Goal: Information Seeking & Learning: Find specific fact

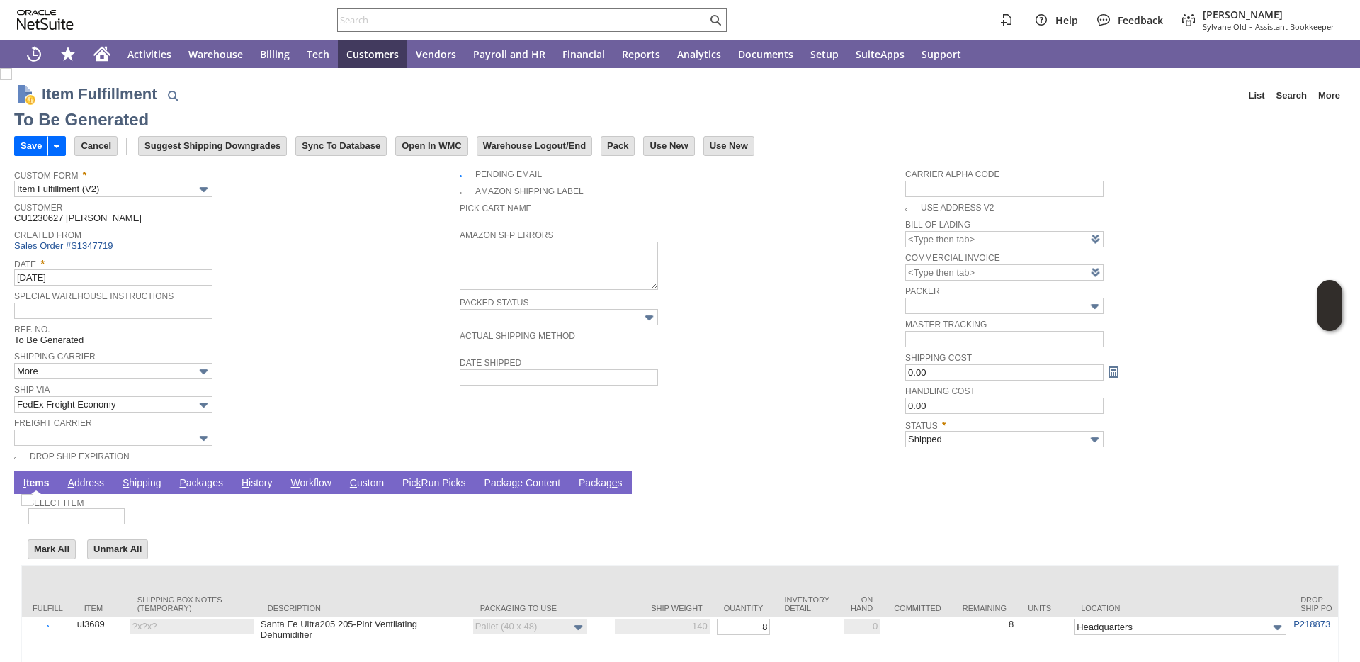
click at [215, 484] on link "P ackages" at bounding box center [201, 483] width 51 height 13
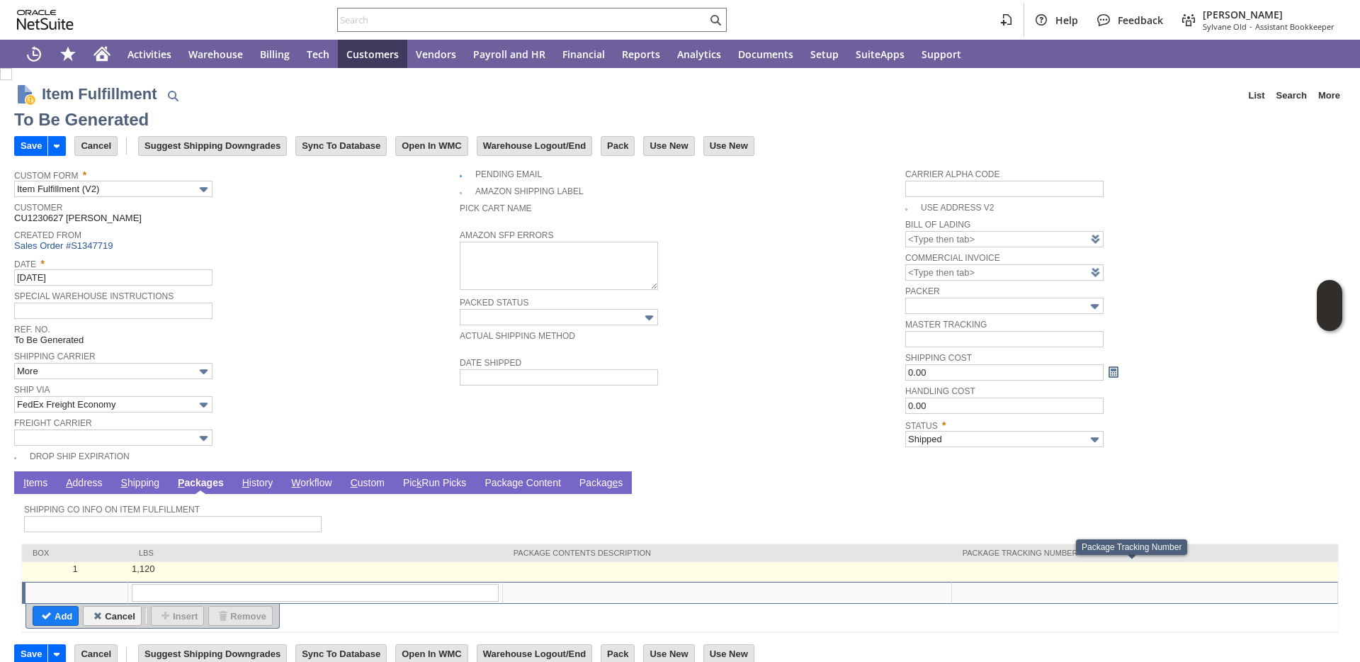
click at [1056, 573] on td at bounding box center [1145, 572] width 386 height 20
type input "1,120"
type input "OK"
paste input "133358634"
type input "133358634"
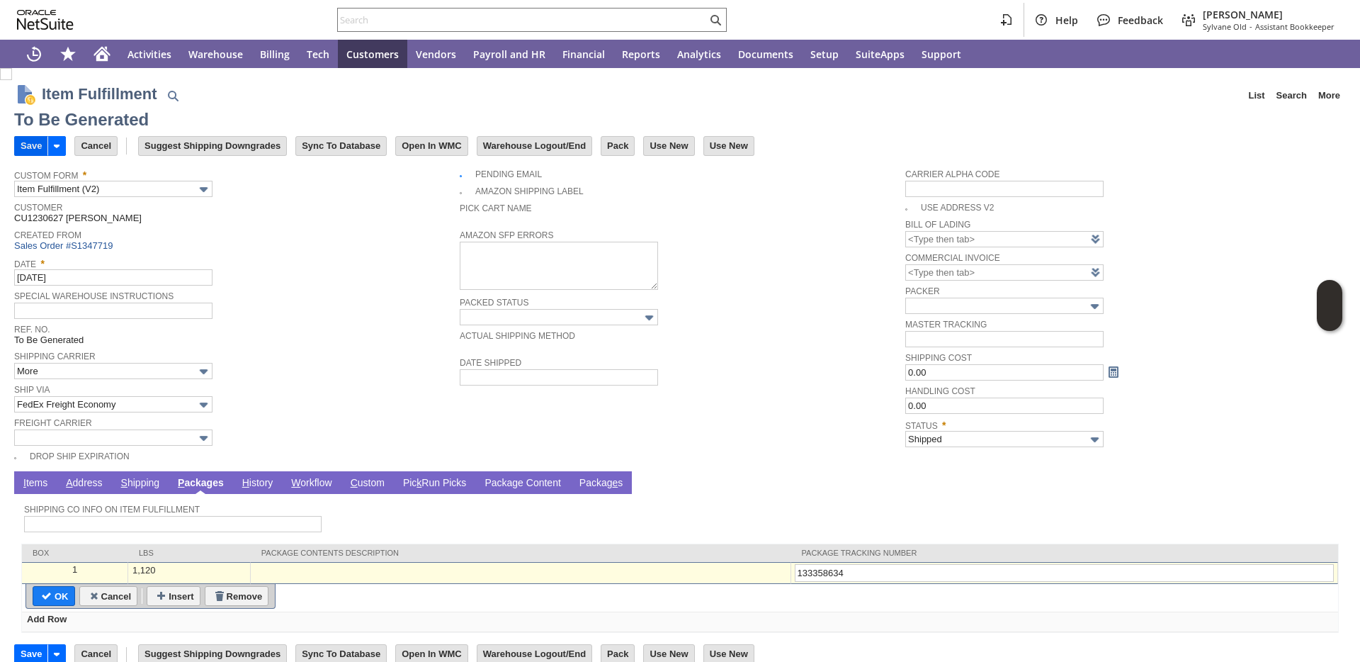
type input "133358634"
click at [33, 150] on input "Save" at bounding box center [31, 146] width 33 height 18
type input "Add"
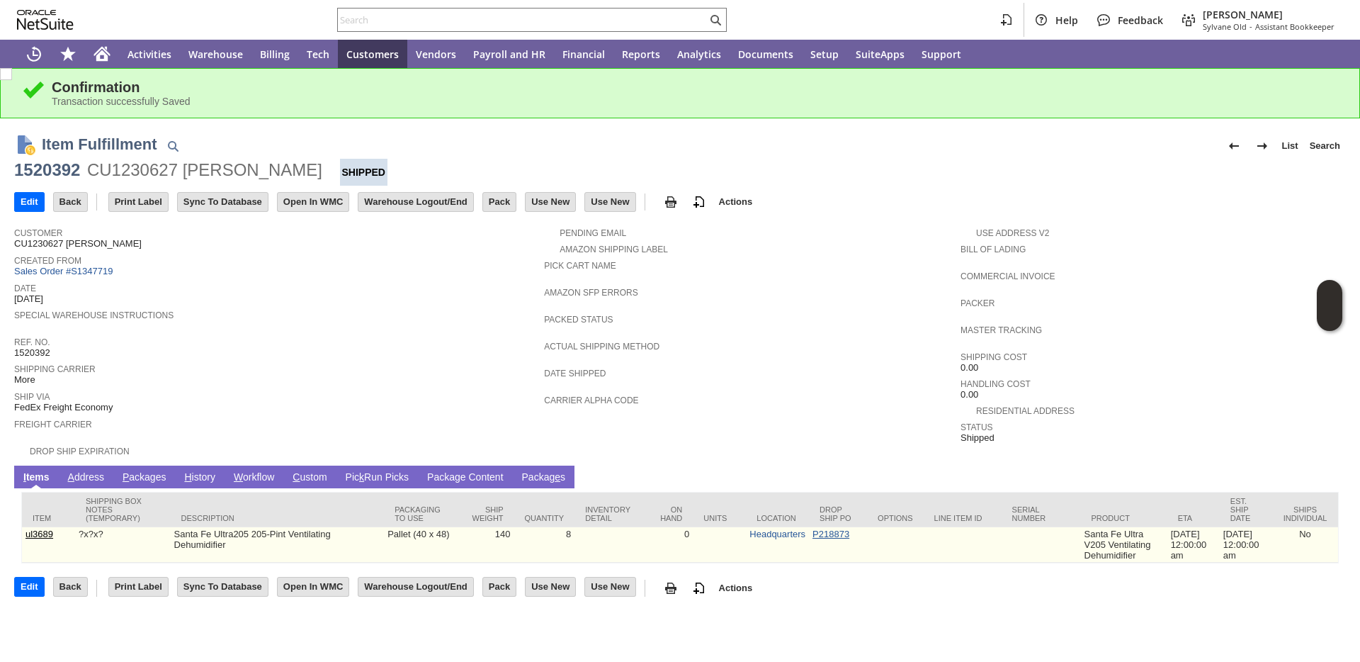
click at [816, 535] on link "P218873" at bounding box center [831, 534] width 37 height 11
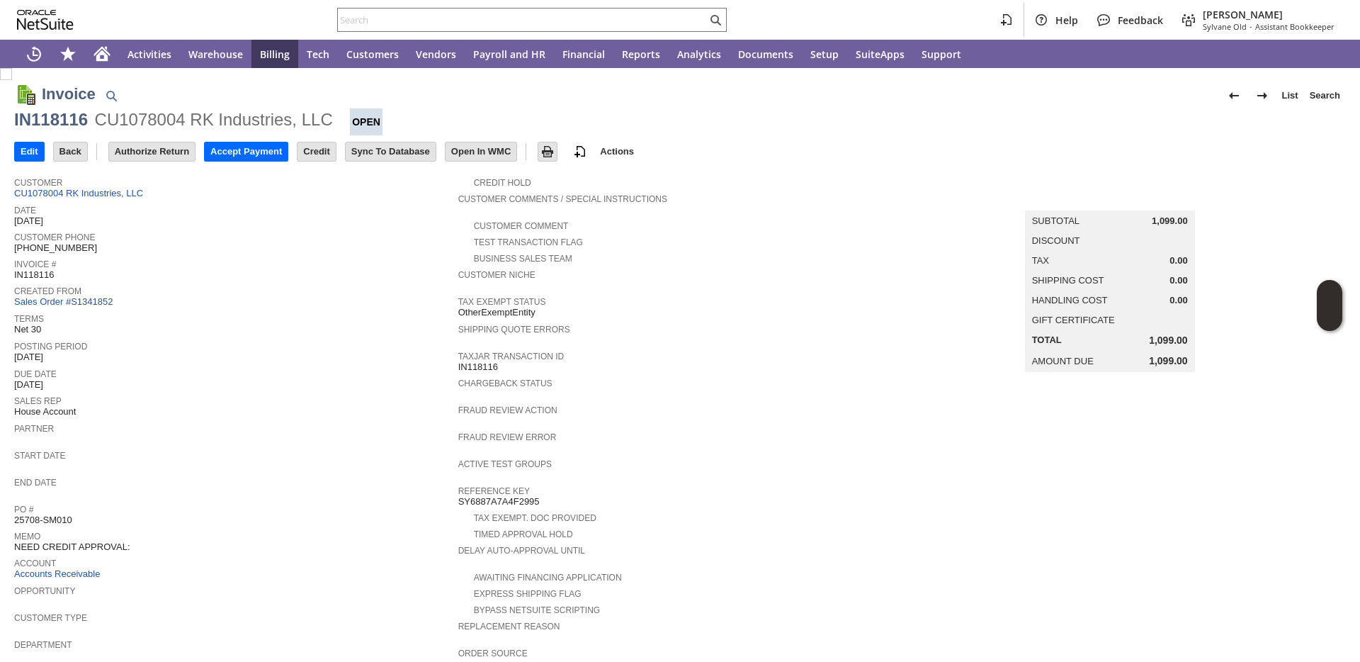
click at [48, 116] on div "IN118116" at bounding box center [51, 119] width 74 height 23
click at [74, 116] on div "IN118115" at bounding box center [51, 119] width 74 height 23
copy div "IN118115"
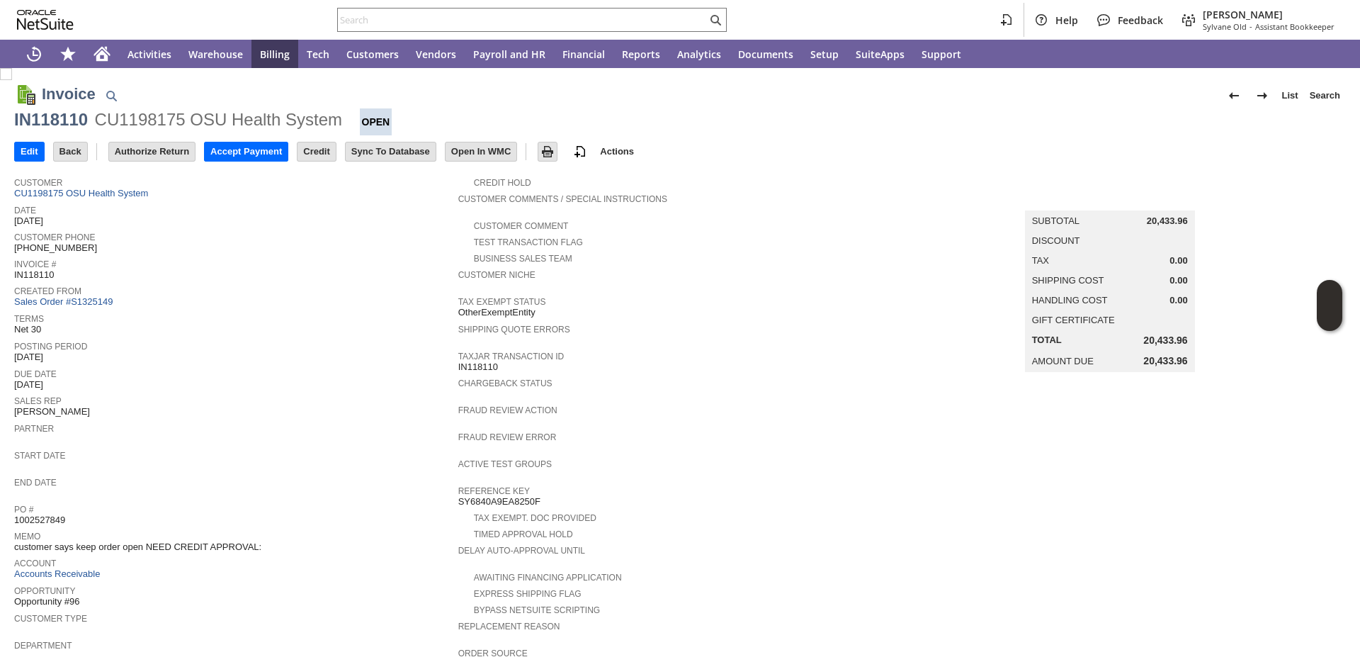
click at [314, 313] on span "Terms" at bounding box center [232, 317] width 437 height 14
click at [46, 120] on div "IN118110" at bounding box center [51, 119] width 74 height 23
copy div "IN118110"
click at [85, 195] on link "CU1198175 OSU Health System" at bounding box center [82, 193] width 137 height 11
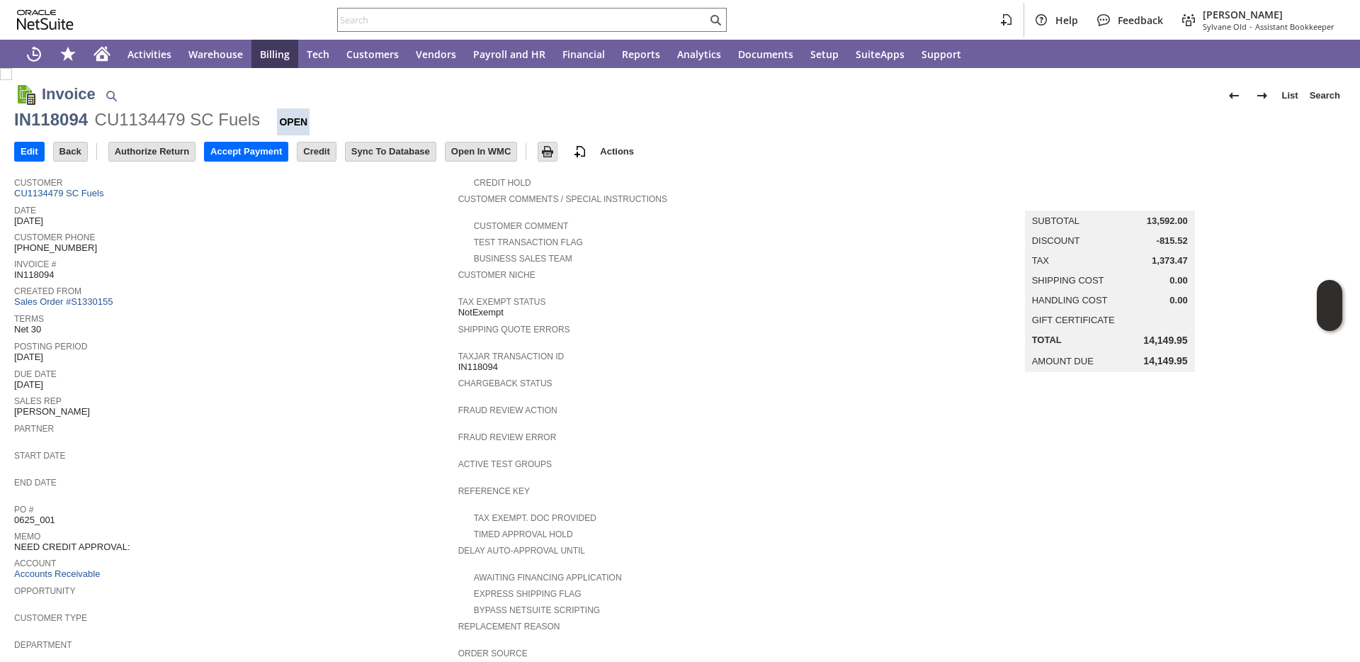
click at [64, 124] on div "IN118094" at bounding box center [51, 119] width 74 height 23
copy div "IN118094"
click at [33, 116] on div "IN118123" at bounding box center [51, 119] width 74 height 23
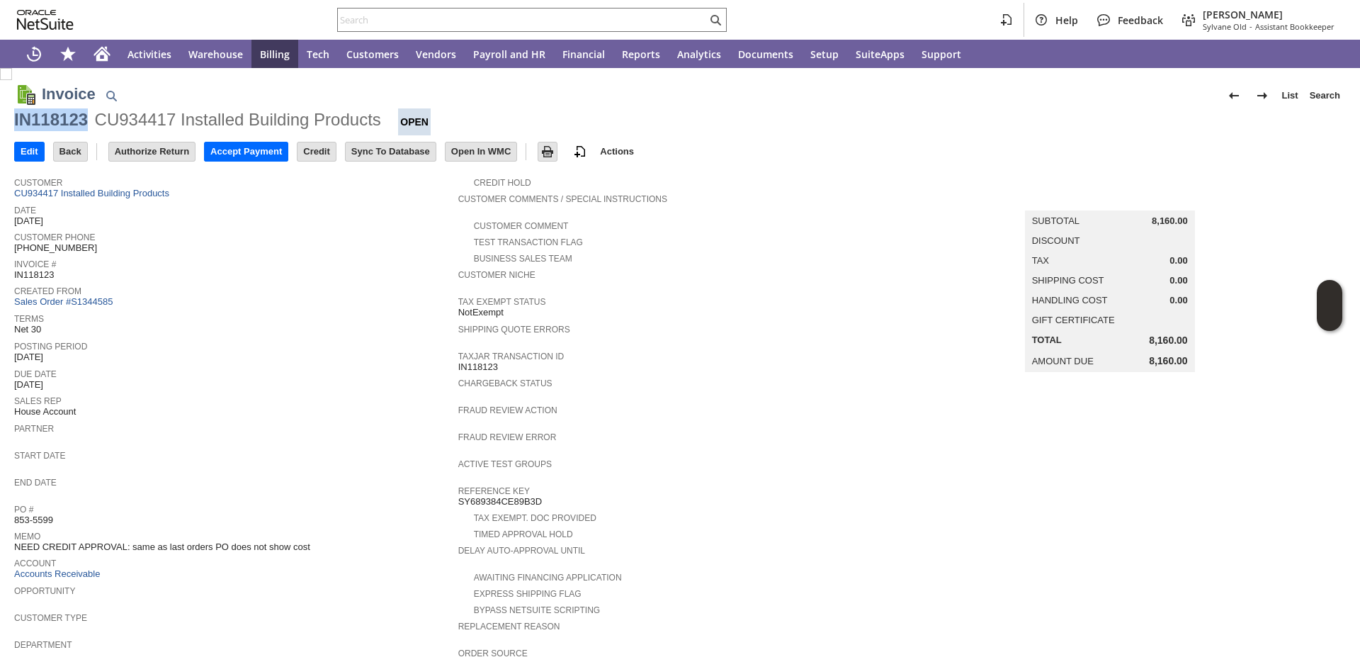
click at [33, 116] on div "IN118123" at bounding box center [51, 119] width 74 height 23
copy div "IN118123"
click at [92, 201] on span "Date" at bounding box center [232, 208] width 437 height 14
click at [108, 196] on link "CU934417 Installed Building Products" at bounding box center [93, 193] width 159 height 11
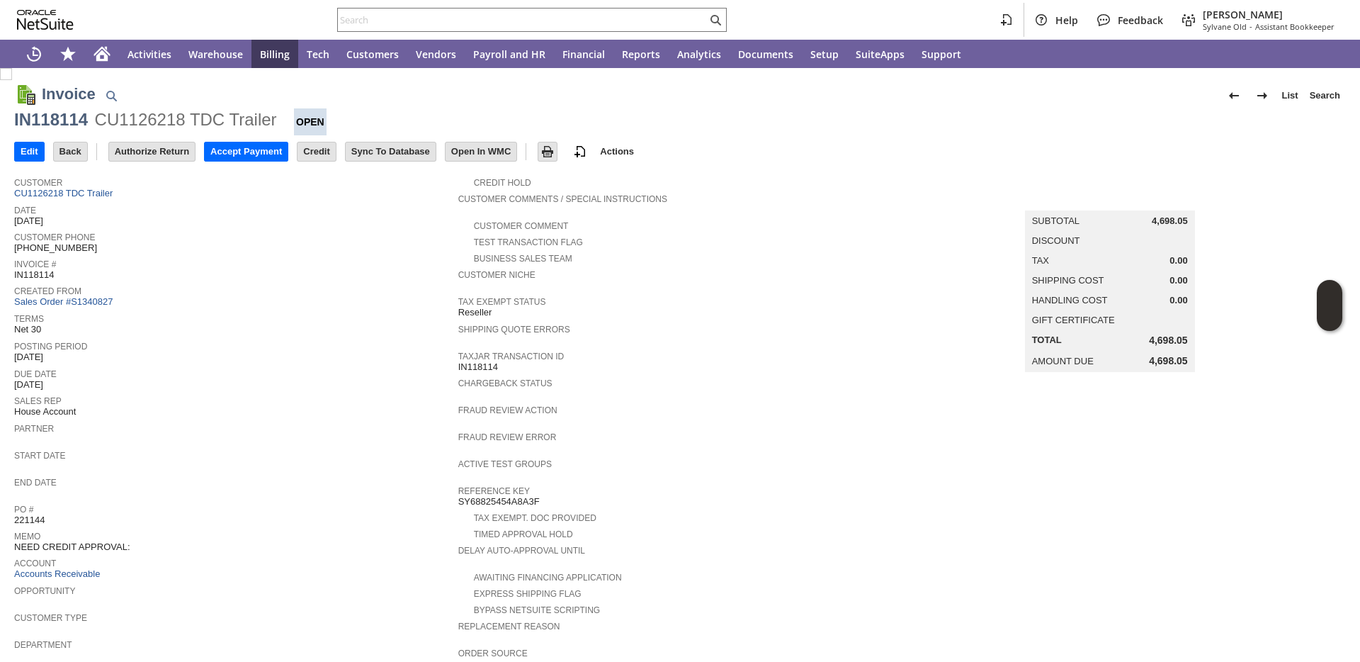
click at [77, 122] on div "IN118114" at bounding box center [51, 119] width 74 height 23
copy div "IN118114"
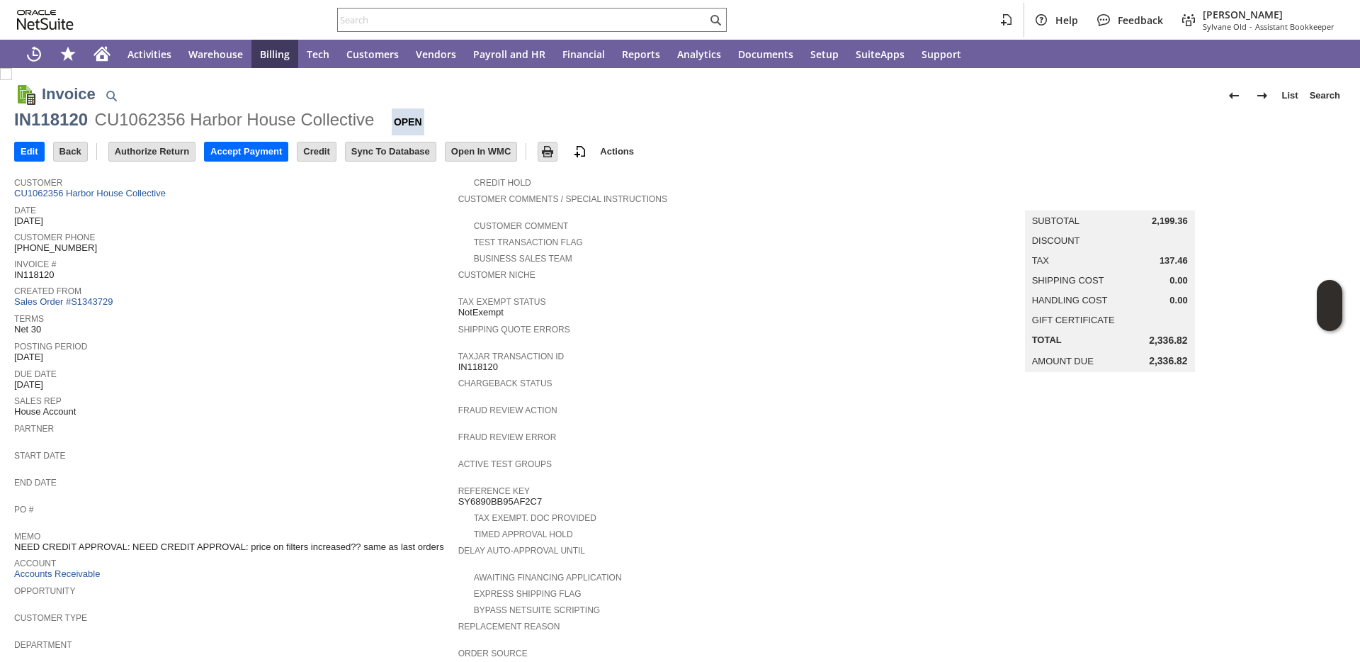
click at [72, 119] on div "IN118120" at bounding box center [51, 119] width 74 height 23
copy div "IN118120"
click at [26, 123] on div "IN118118" at bounding box center [51, 119] width 74 height 23
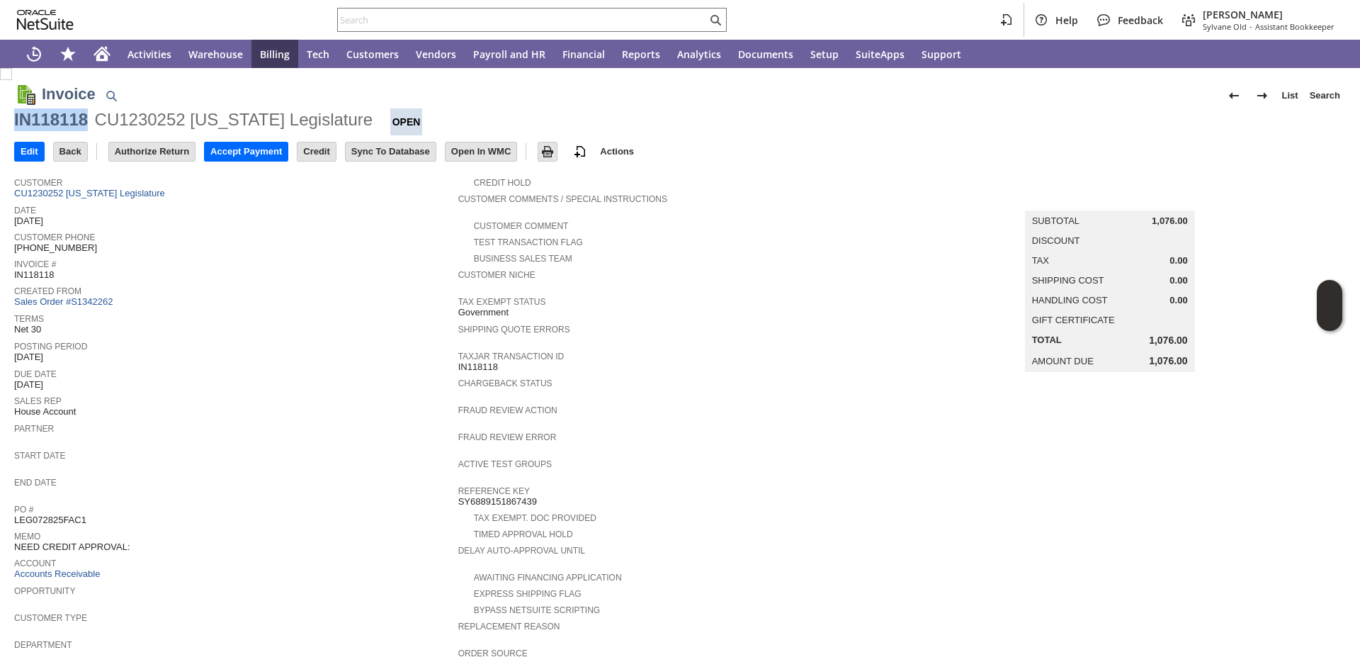
click at [26, 123] on div "IN118118" at bounding box center [51, 119] width 74 height 23
copy div "IN118118"
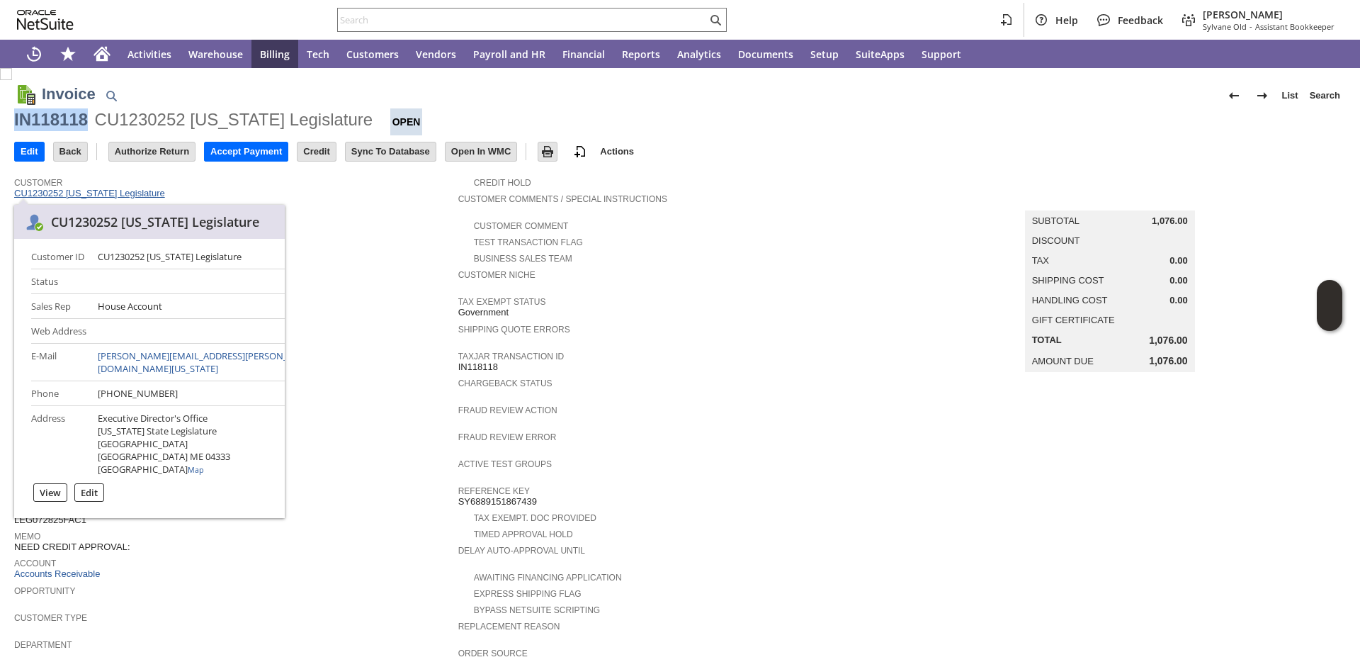
click at [108, 196] on link "CU1230252 Maine Legislature" at bounding box center [91, 193] width 154 height 11
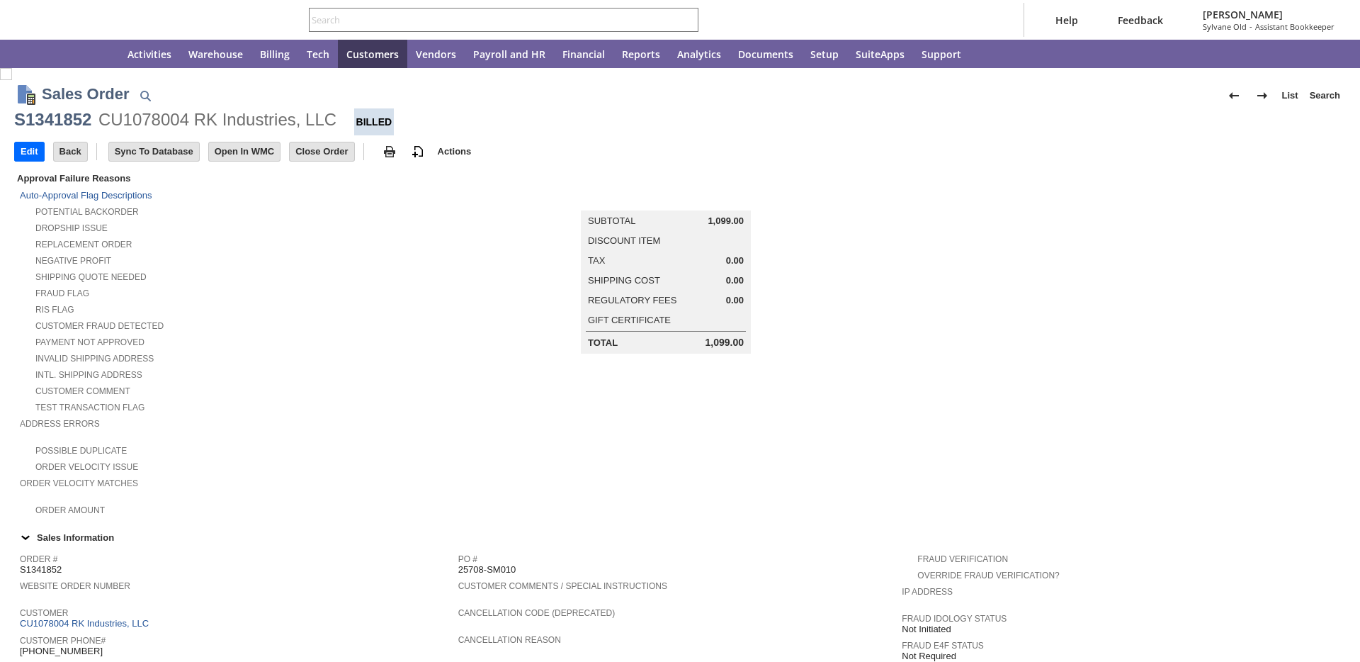
scroll to position [616, 0]
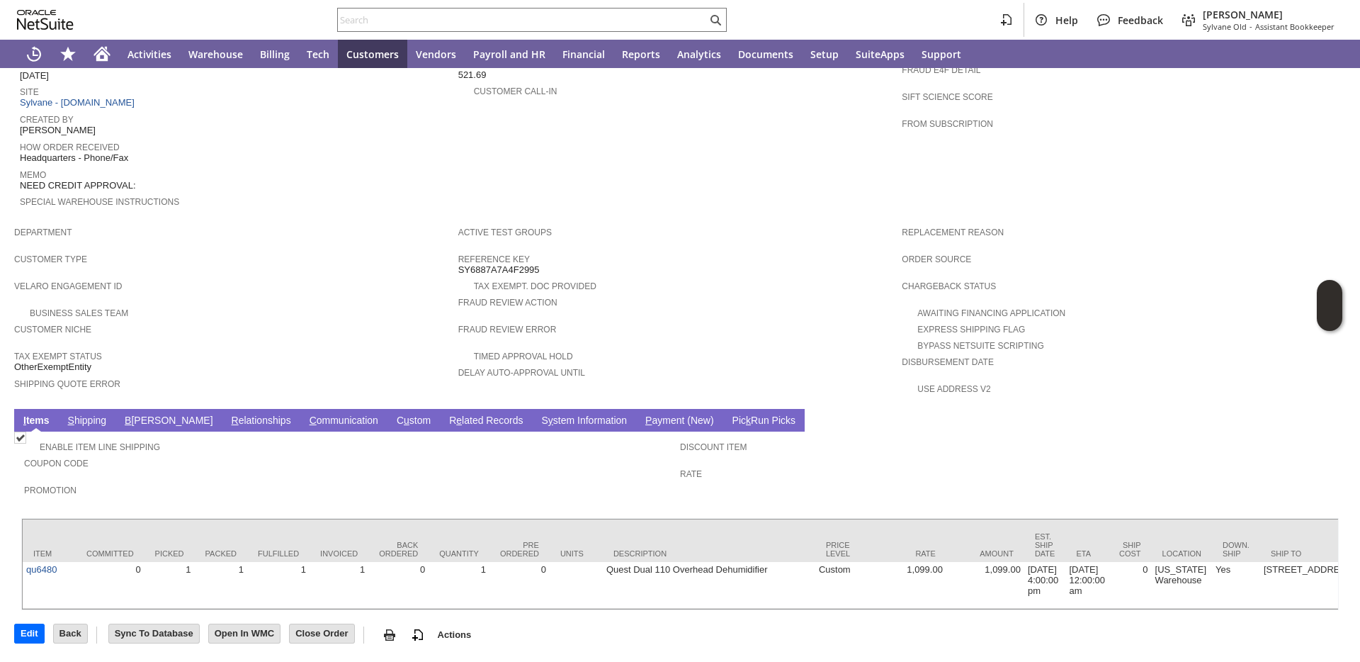
click at [76, 414] on link "S hipping" at bounding box center [87, 420] width 46 height 13
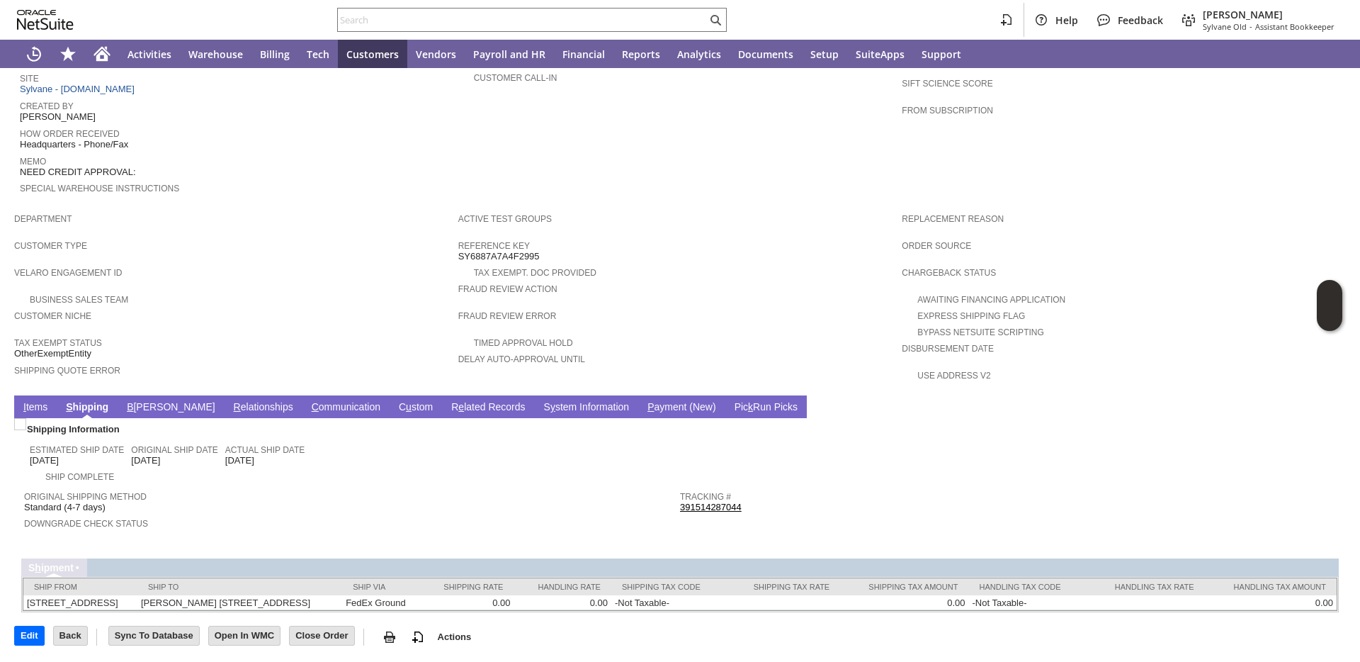
click at [703, 507] on link "391514287044" at bounding box center [711, 507] width 62 height 11
copy link "391514287044"
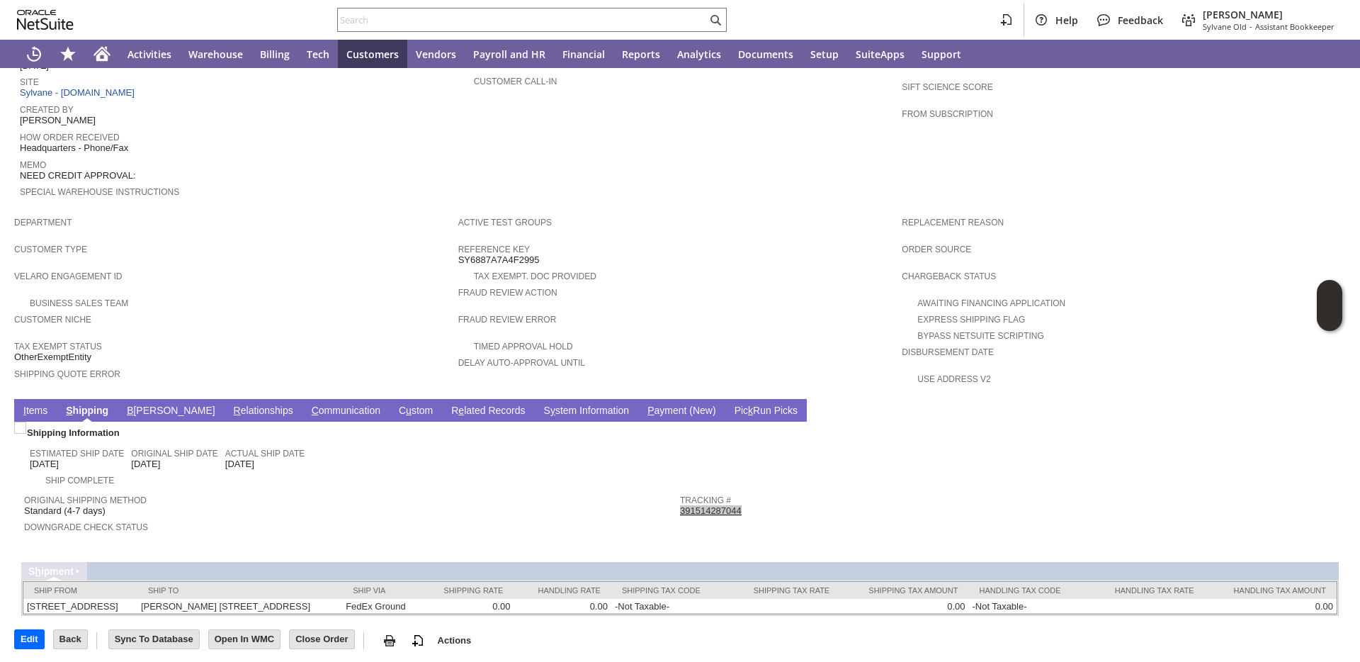
scroll to position [0, 0]
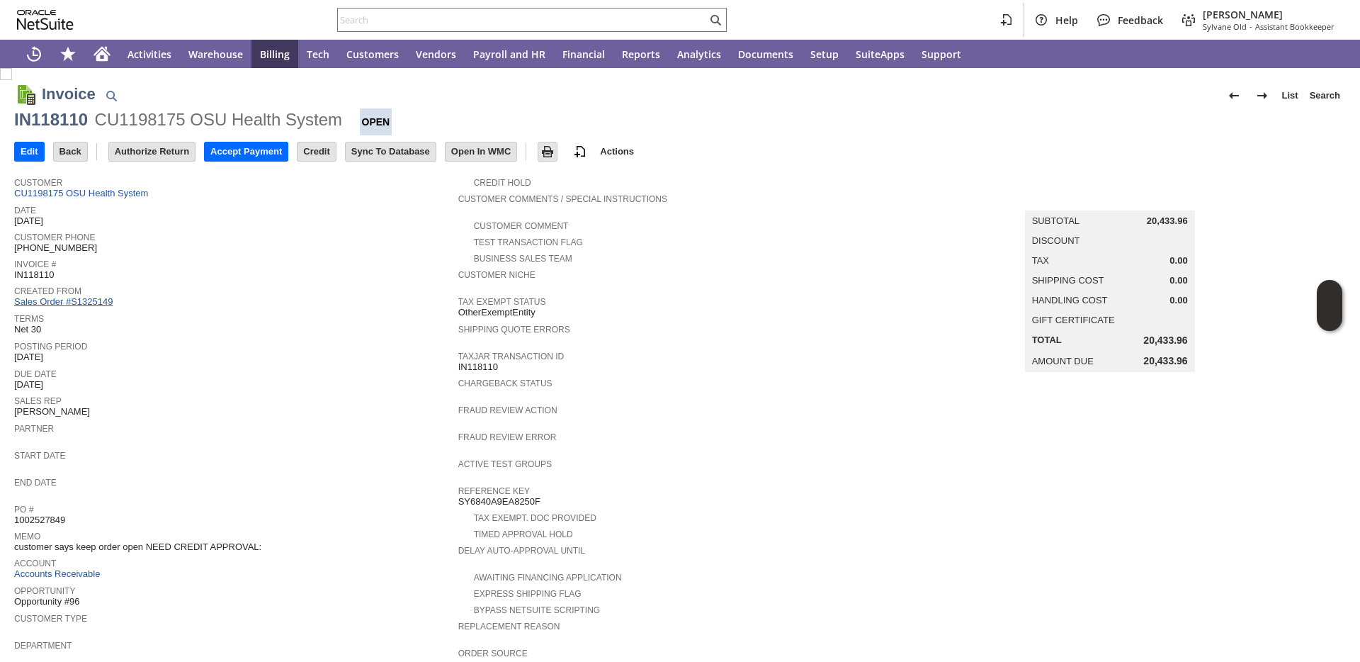
click at [86, 302] on link "Sales Order #S1325149" at bounding box center [65, 301] width 102 height 11
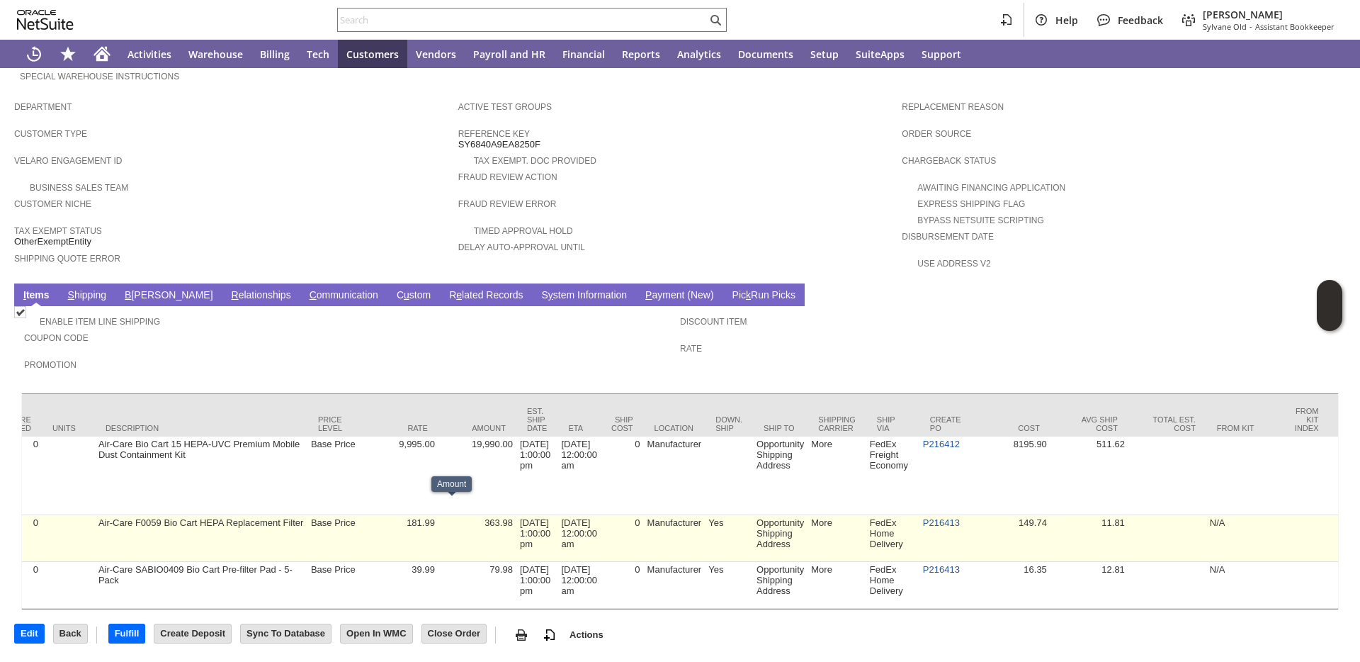
scroll to position [0, 511]
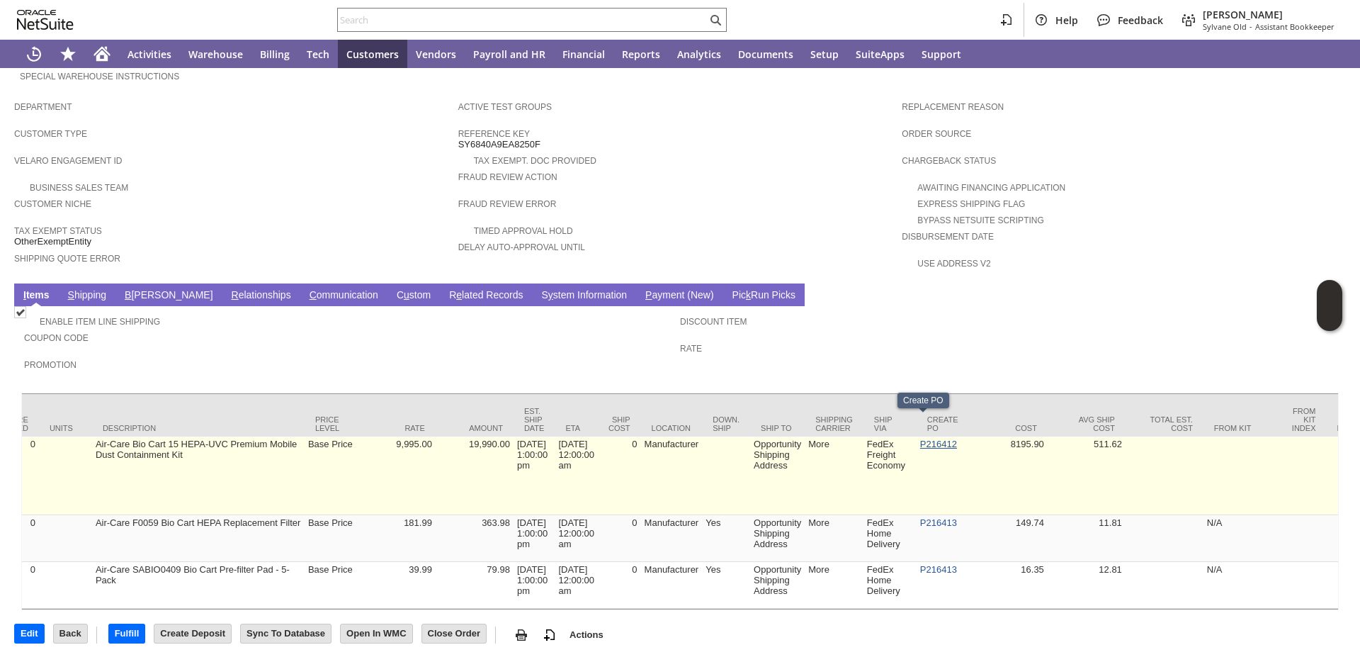
click at [920, 439] on link "P216412" at bounding box center [938, 444] width 37 height 11
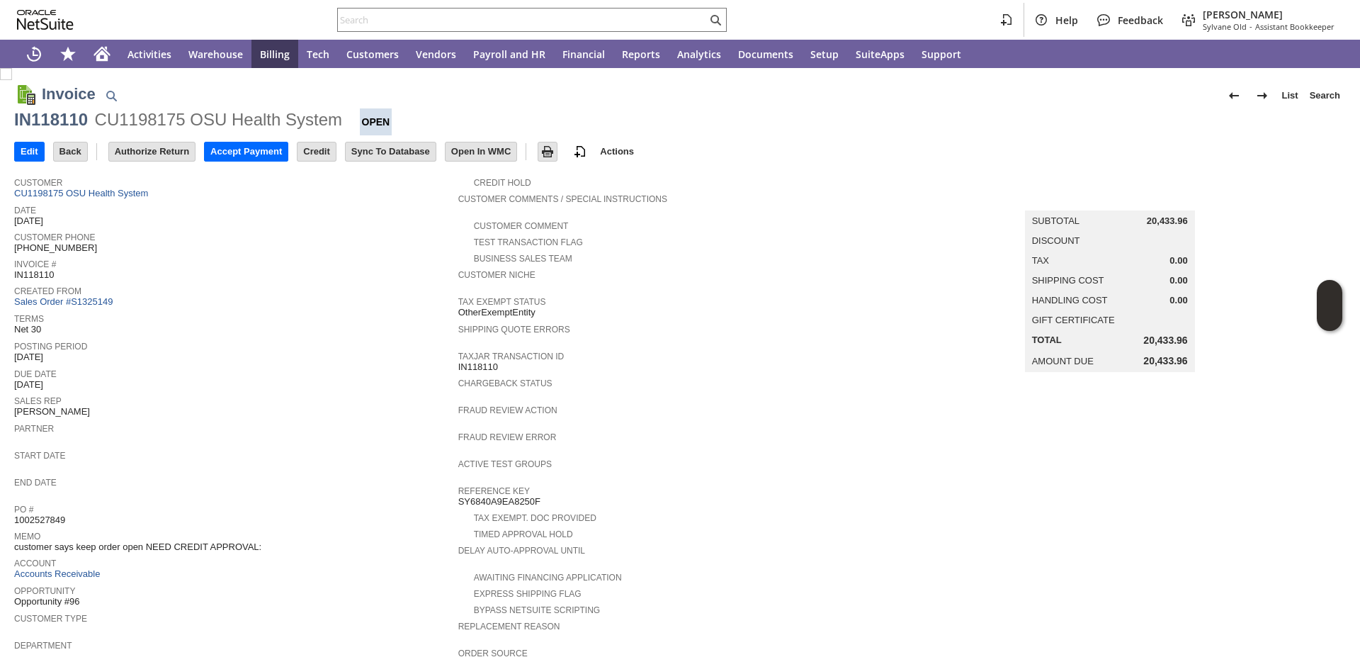
click at [36, 277] on span "IN118110" at bounding box center [34, 274] width 40 height 11
copy span "IN118110"
click at [458, 13] on input "text" at bounding box center [522, 19] width 369 height 17
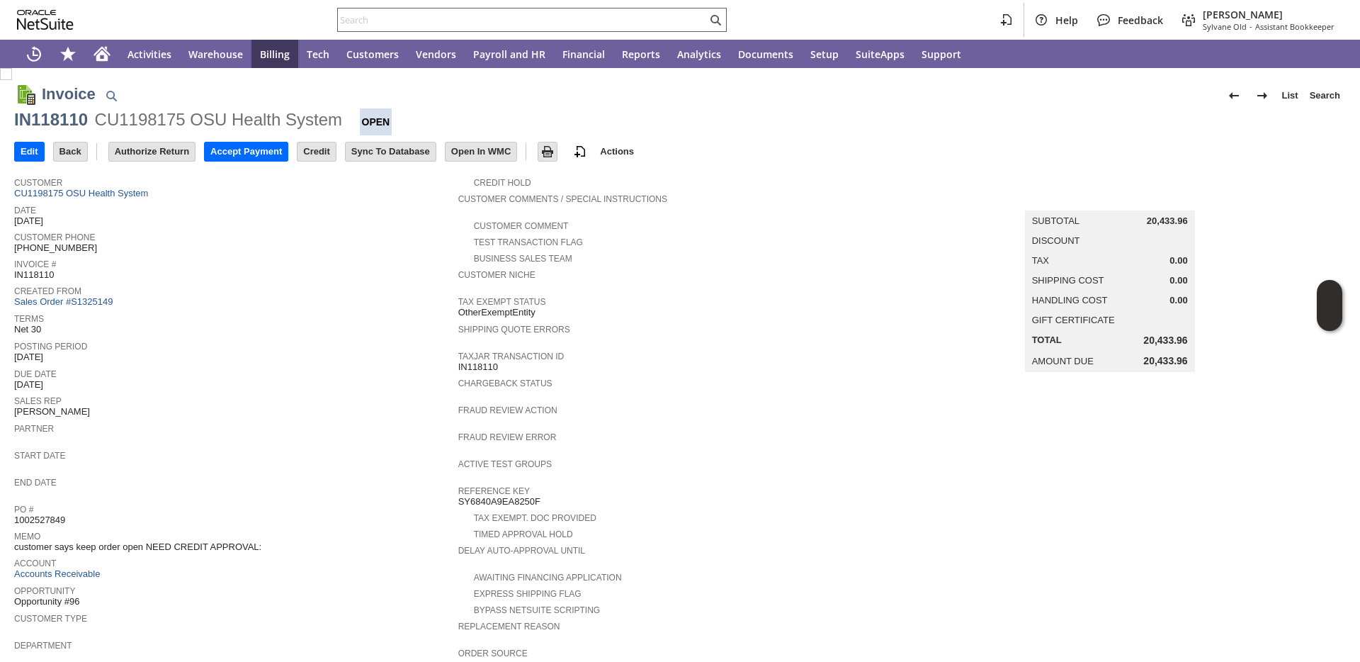
paste input "Thompson, Jessica <jthompson@1ststateinsulation.com>"
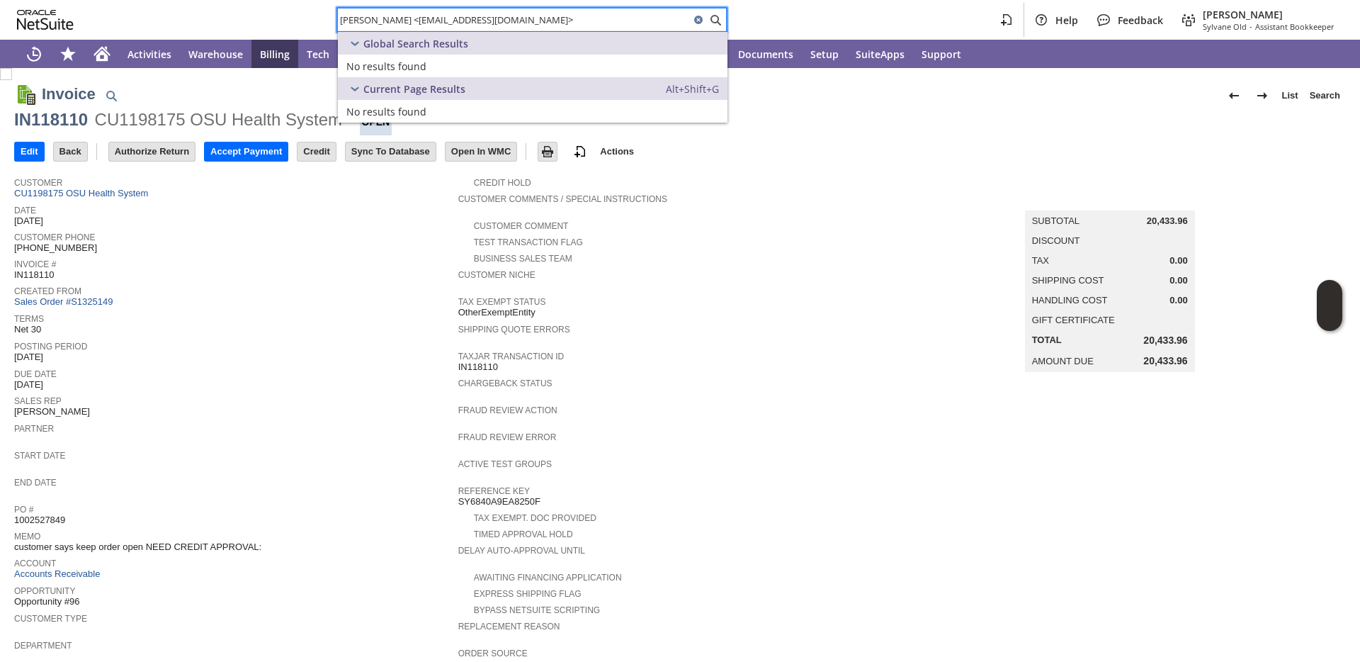
drag, startPoint x: 427, startPoint y: 21, endPoint x: 317, endPoint y: 17, distance: 110.6
click at [317, 17] on div "Thompson, Jessica <jthompson@1ststateinsulation.com> Help Feedback Megan Frampt…" at bounding box center [680, 20] width 1360 height 40
click at [565, 16] on input "jthompson@1ststateinsulation.com>" at bounding box center [514, 19] width 352 height 17
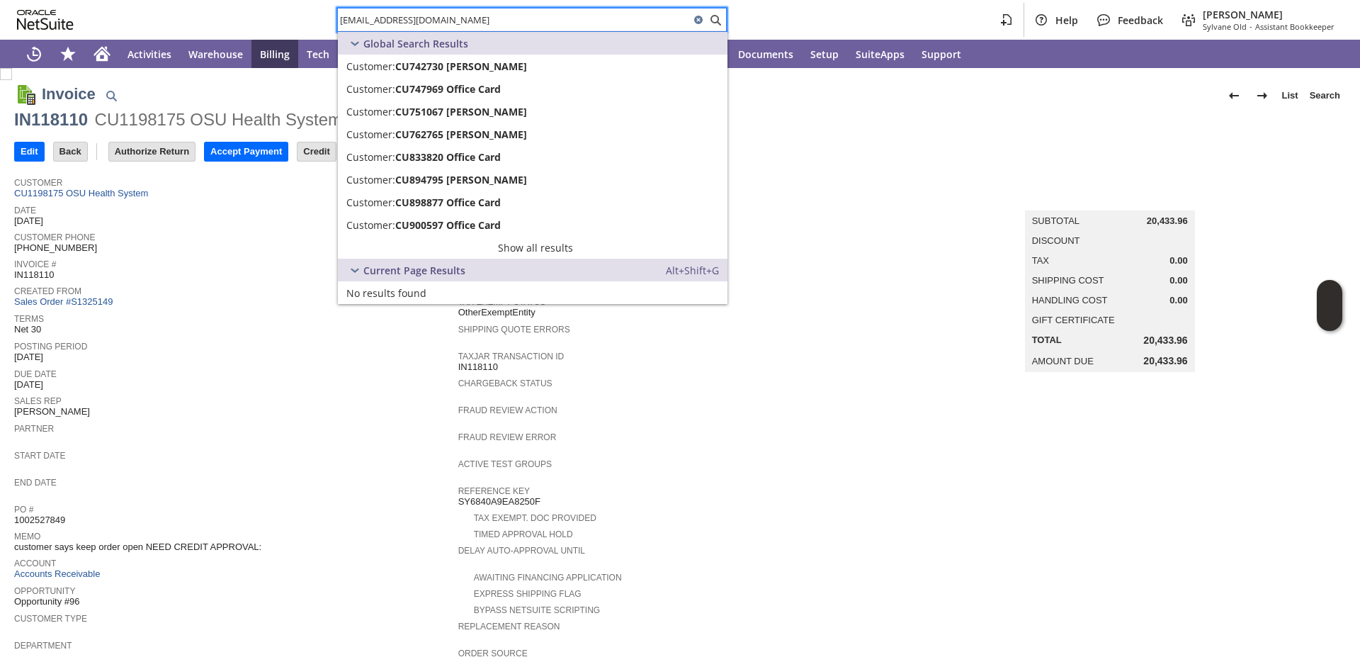
click at [384, 15] on input "jthompson@1ststateinsulation.com" at bounding box center [514, 19] width 352 height 17
paste input "P218819"
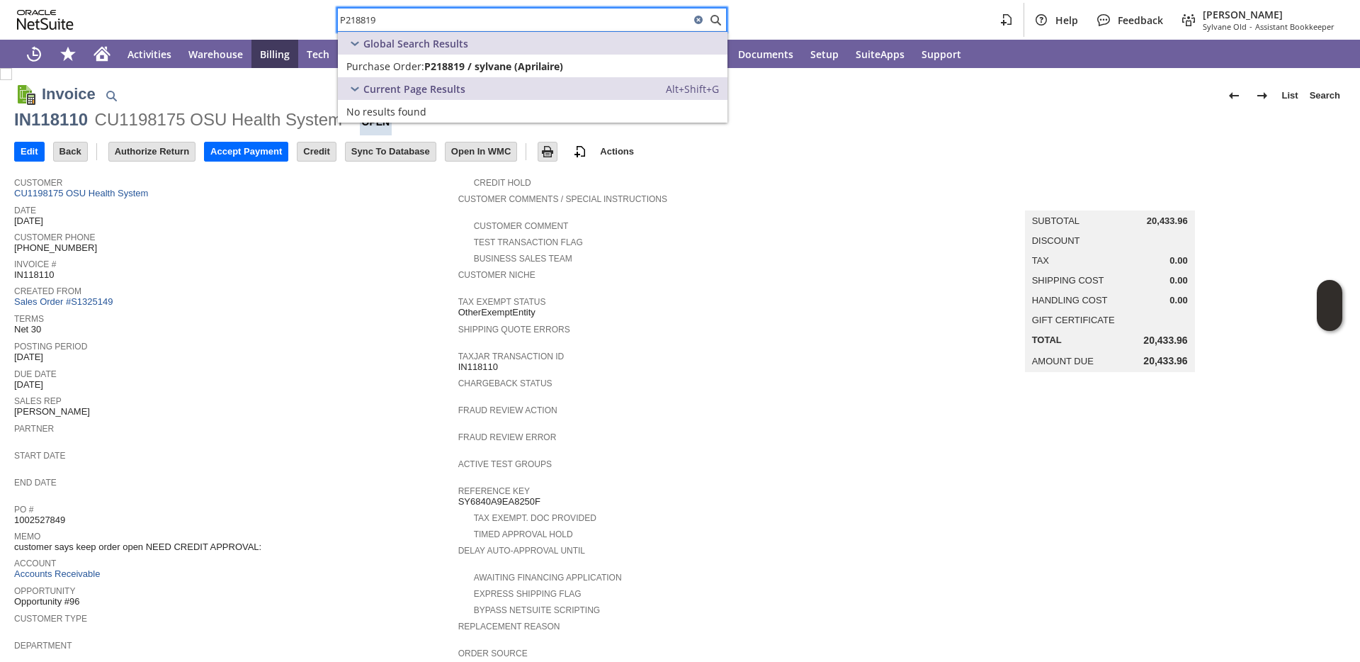
type input "P218819"
click at [412, 64] on span "Purchase Order:" at bounding box center [385, 66] width 78 height 13
